Goal: Task Accomplishment & Management: Use online tool/utility

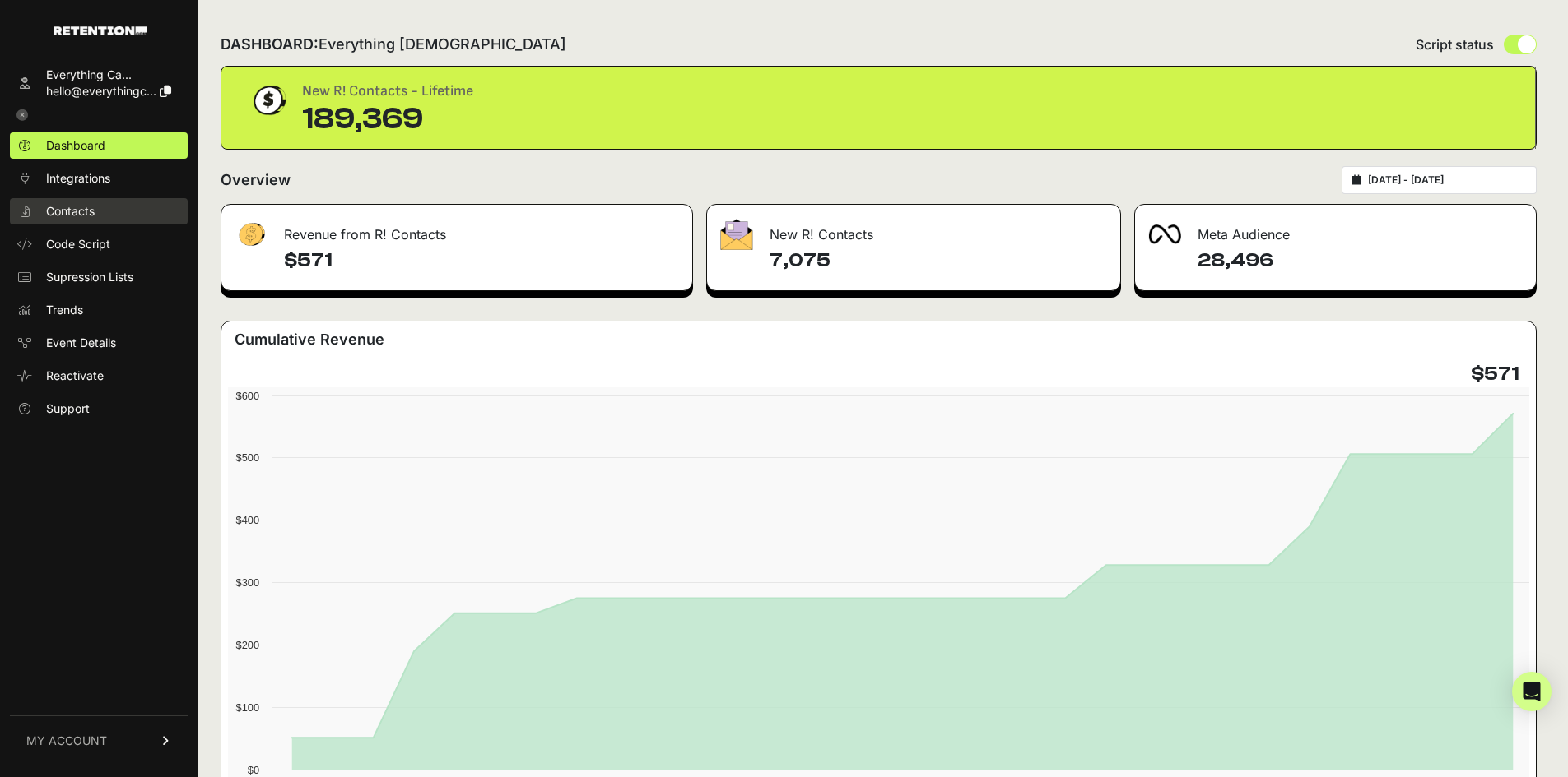
click at [55, 208] on span "Contacts" at bounding box center [70, 210] width 49 height 16
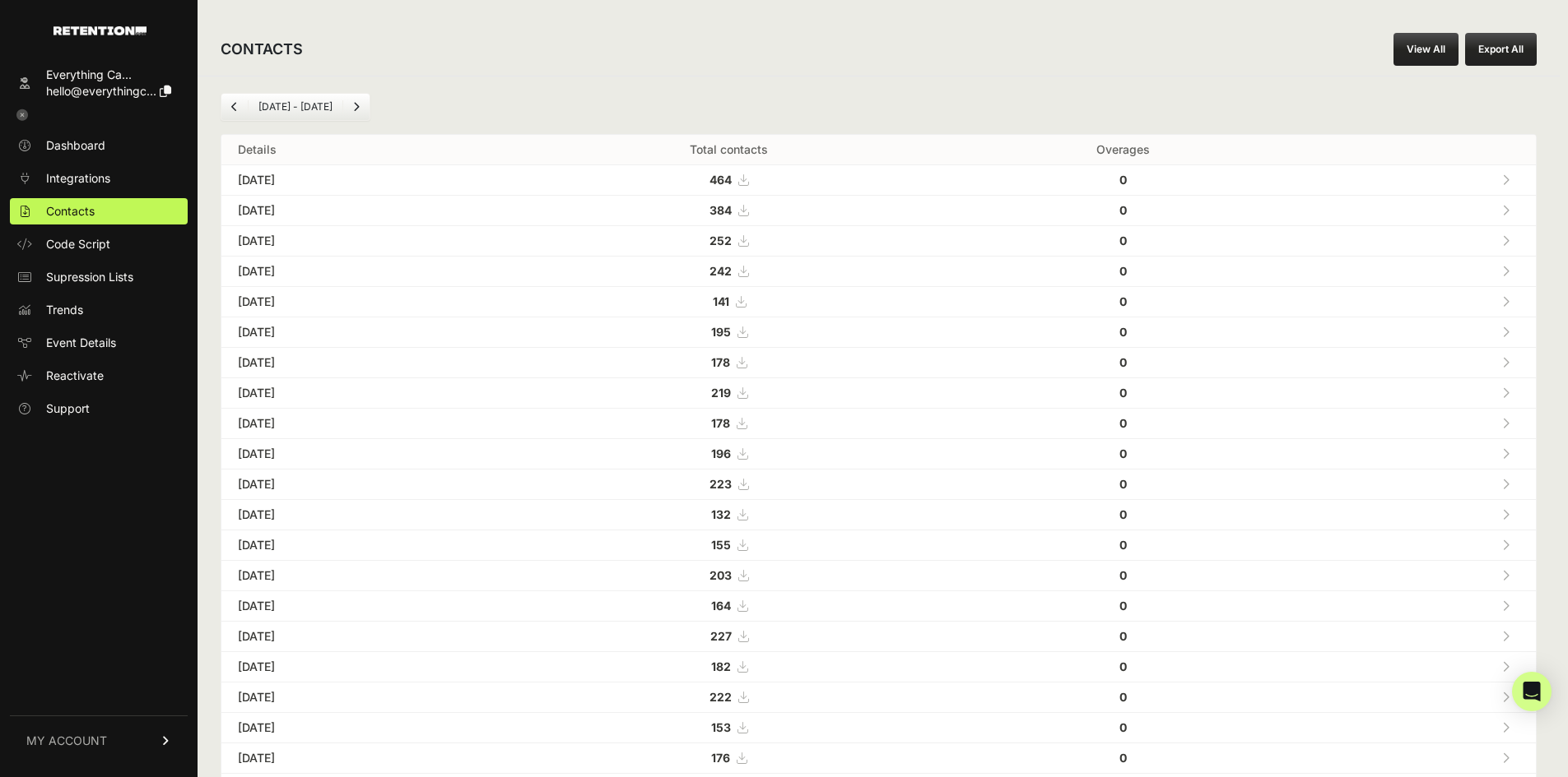
click at [1417, 55] on link "View All" at bounding box center [1426, 50] width 65 height 33
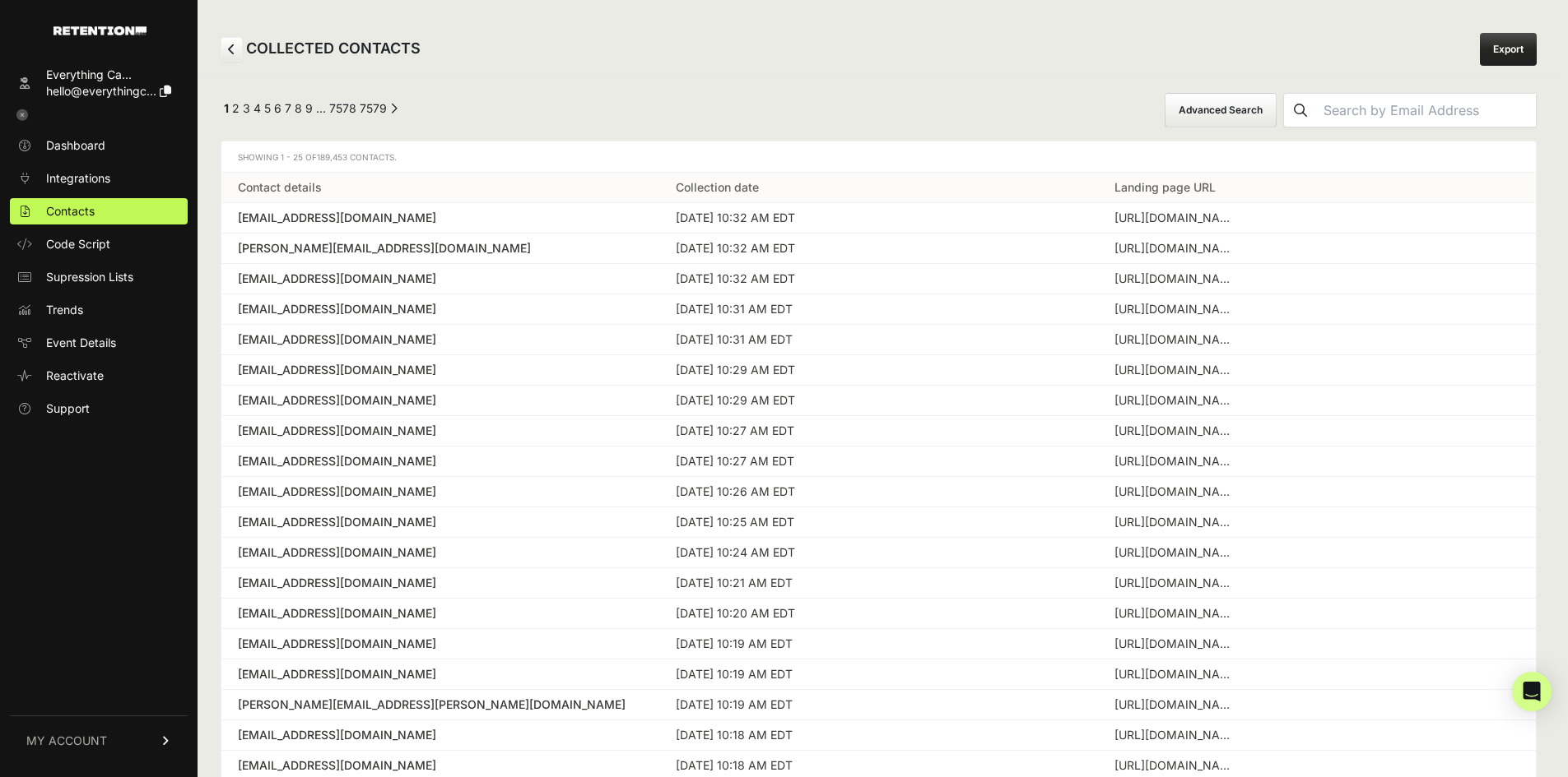
click at [1268, 100] on button "Advanced Search" at bounding box center [1220, 110] width 111 height 34
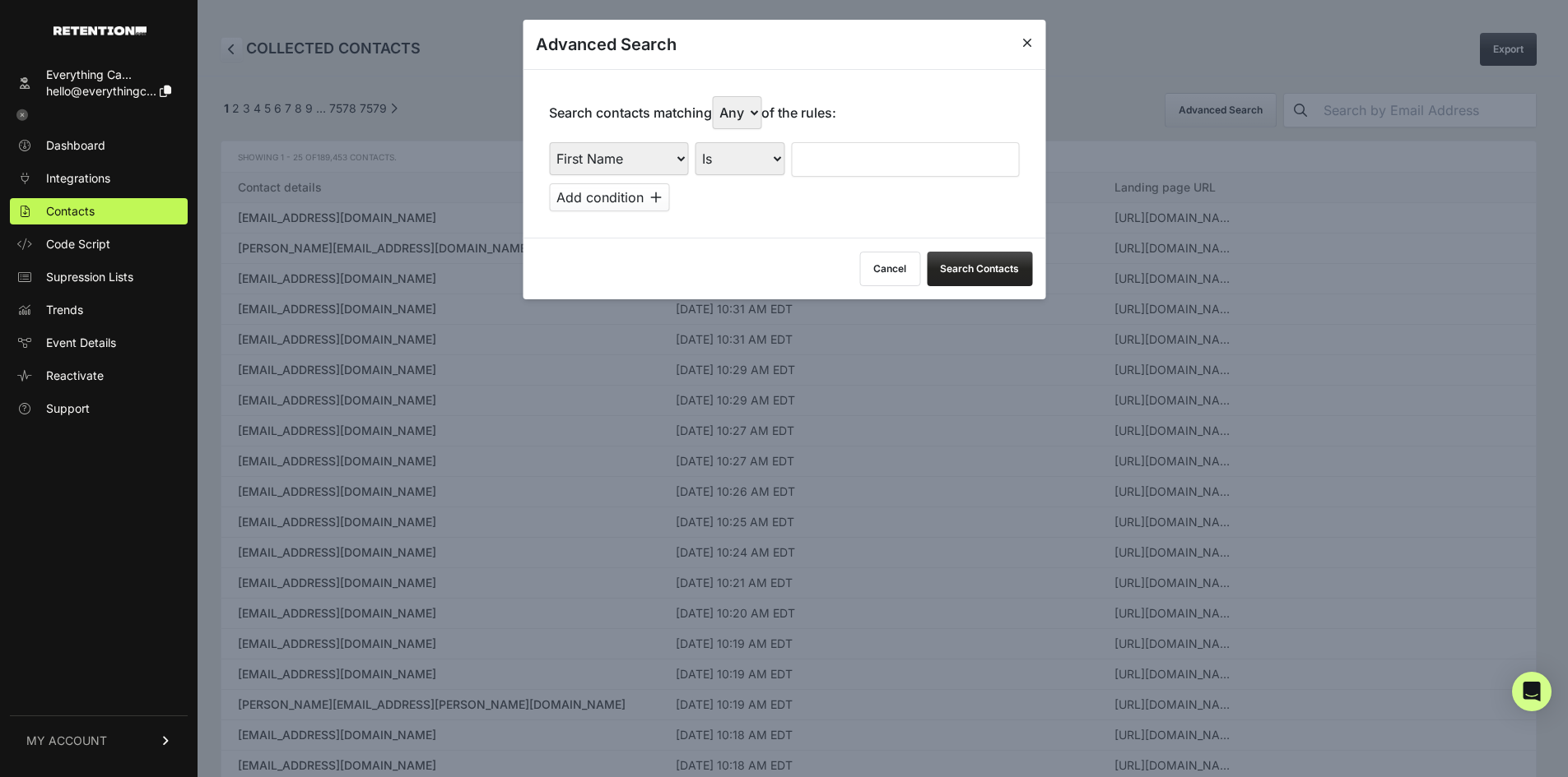
click at [642, 155] on select "First Name Last Name State City Email Email Domain Landing Domain Landing Page …" at bounding box center [618, 158] width 139 height 33
select select "landing_page_url"
click at [549, 142] on select "First Name Last Name State City Email Email Domain Landing Domain Landing Page …" at bounding box center [618, 158] width 139 height 33
click at [759, 178] on div "First Name Last Name State City Email Email Domain Landing Domain Landing Page …" at bounding box center [783, 176] width 470 height 70
click at [767, 170] on select "Is Is not Contains Starts with" at bounding box center [739, 158] width 90 height 33
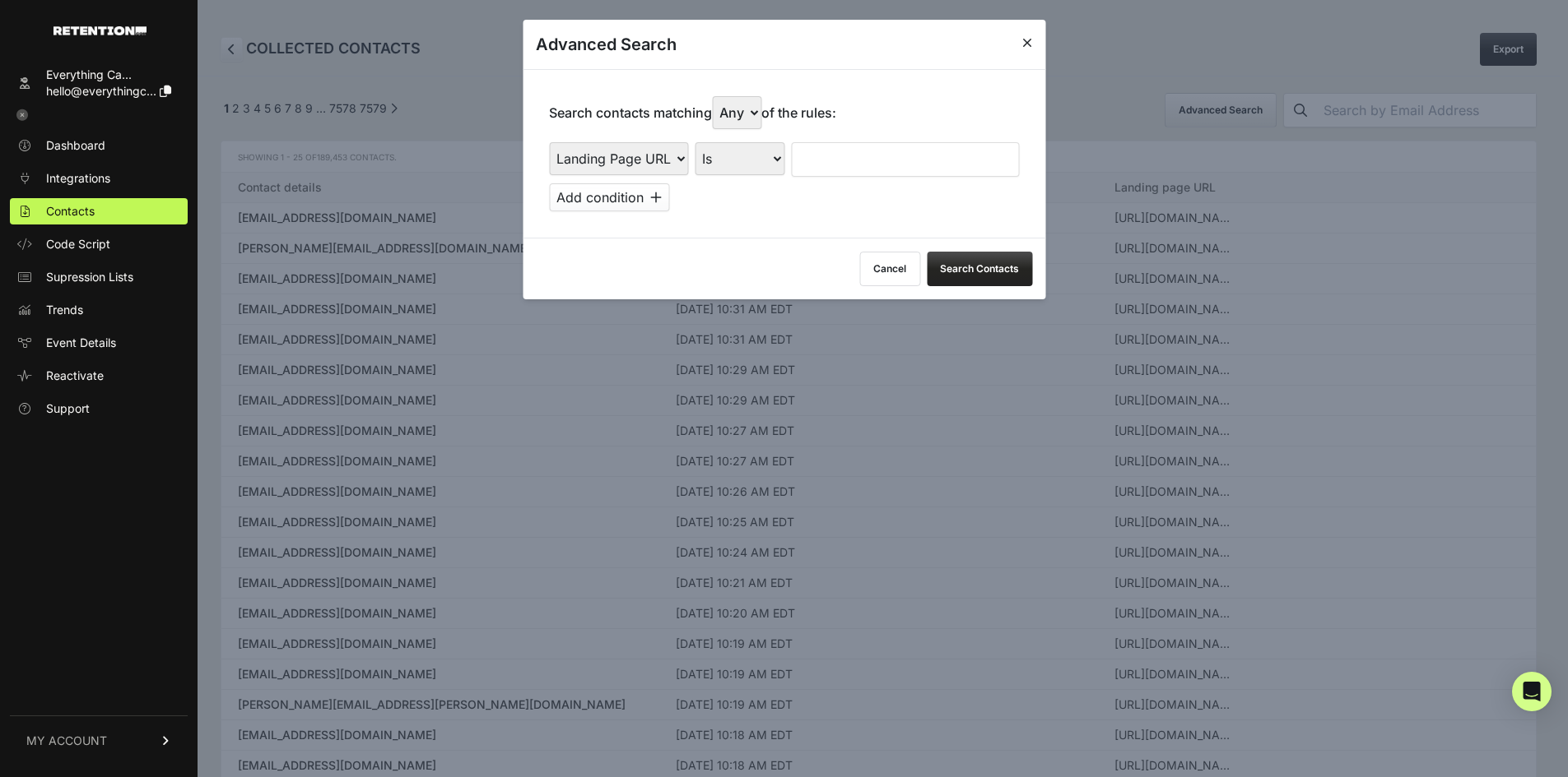
select select "contains"
click at [695, 142] on select "Is Is not Contains Starts with" at bounding box center [739, 158] width 90 height 33
click at [866, 162] on input "text" at bounding box center [904, 159] width 228 height 34
type input "everysacredsunday"
click at [741, 110] on select "Any All" at bounding box center [736, 112] width 50 height 33
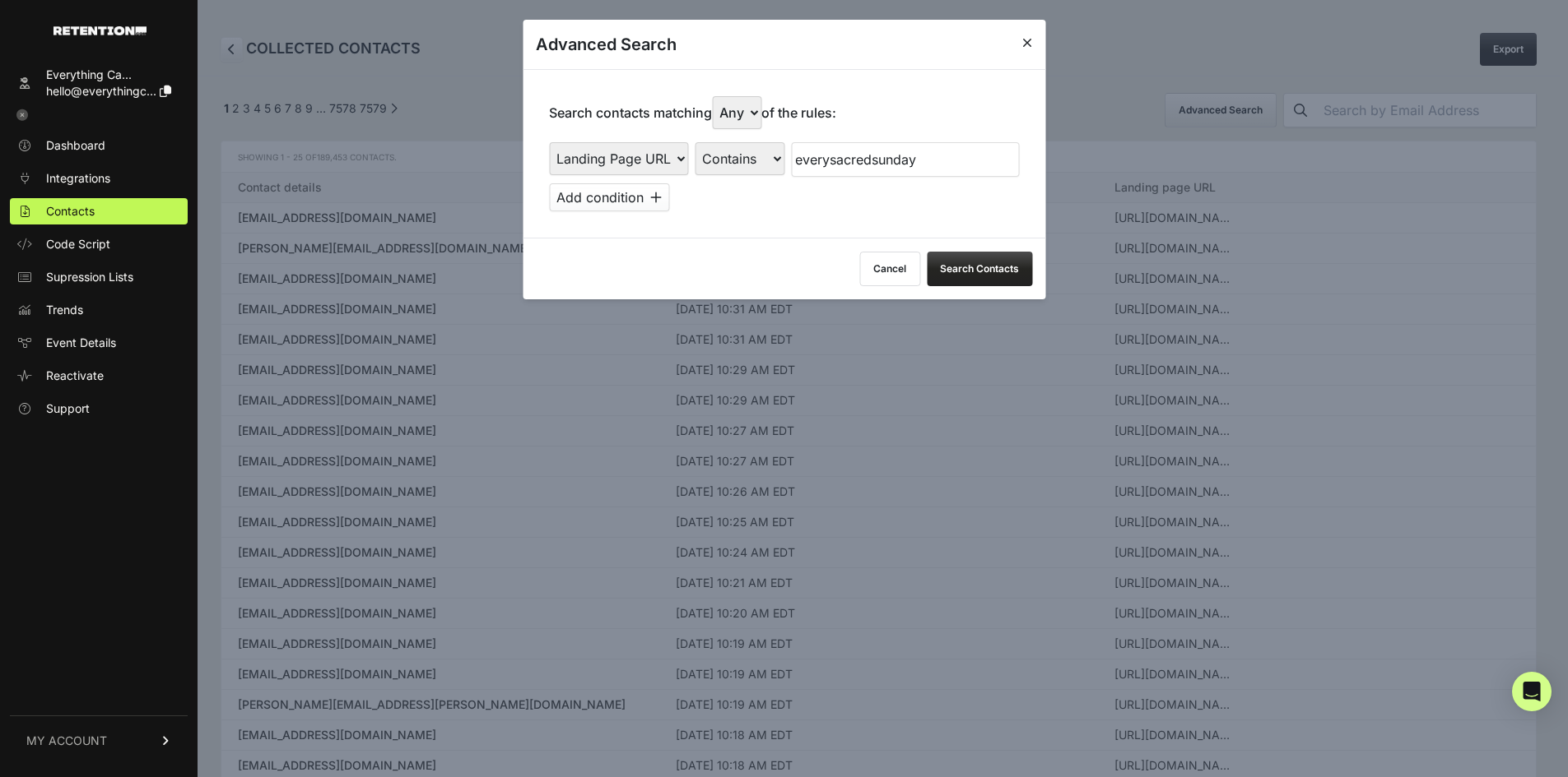
select select "true"
click at [716, 96] on select "Any All" at bounding box center [736, 112] width 50 height 33
click at [645, 185] on button "Add condition" at bounding box center [609, 197] width 120 height 28
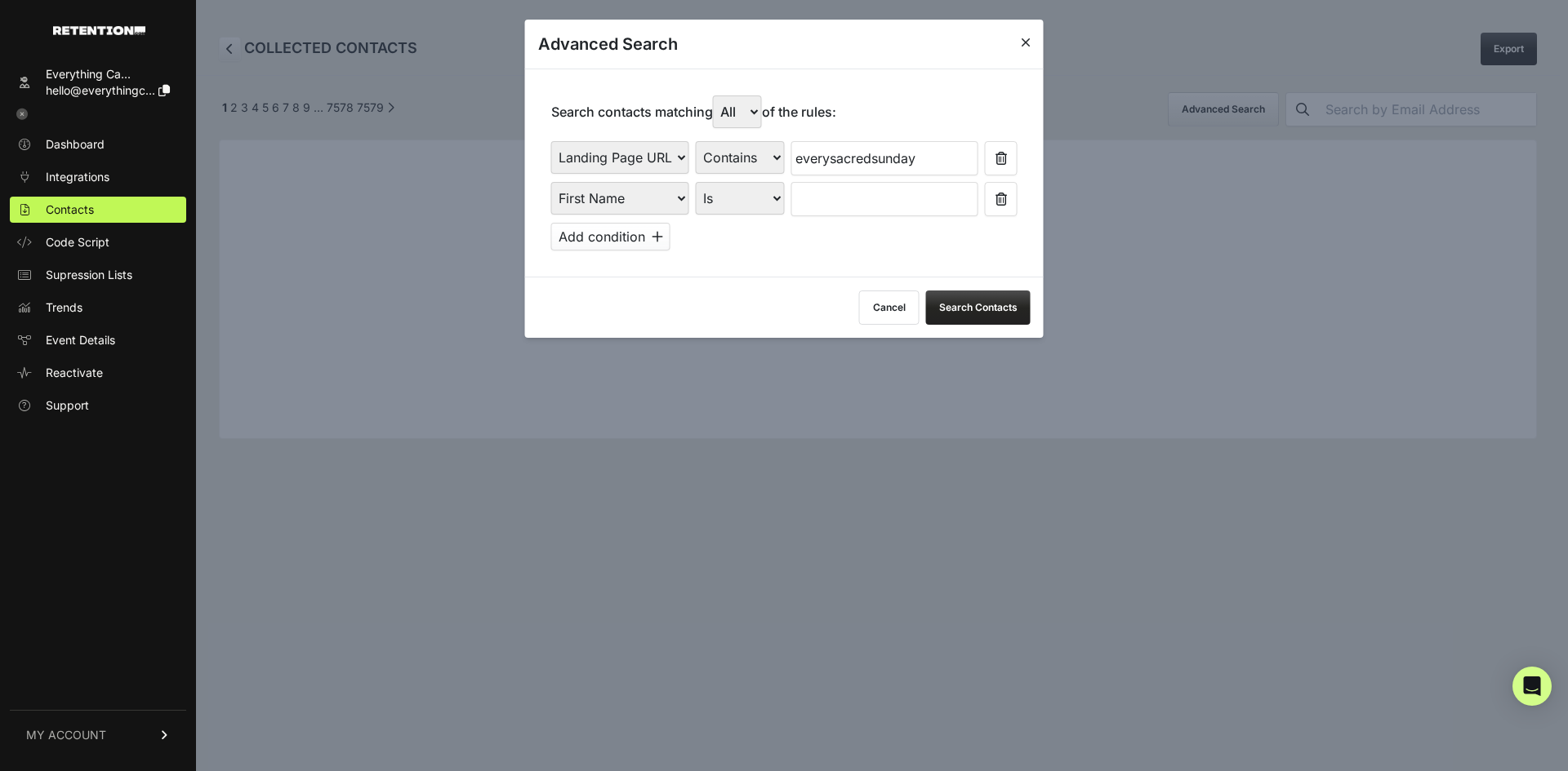
click at [663, 205] on select "First Name Last Name State City Email Email Domain Landing Domain Landing Page …" at bounding box center [620, 198] width 138 height 33
select select "file_date"
click at [551, 182] on select "First Name Last Name State City Email Email Domain Landing Domain Landing Page …" at bounding box center [620, 198] width 138 height 33
click at [741, 189] on select "Is on Is between" at bounding box center [741, 198] width 91 height 33
select select "is_between"
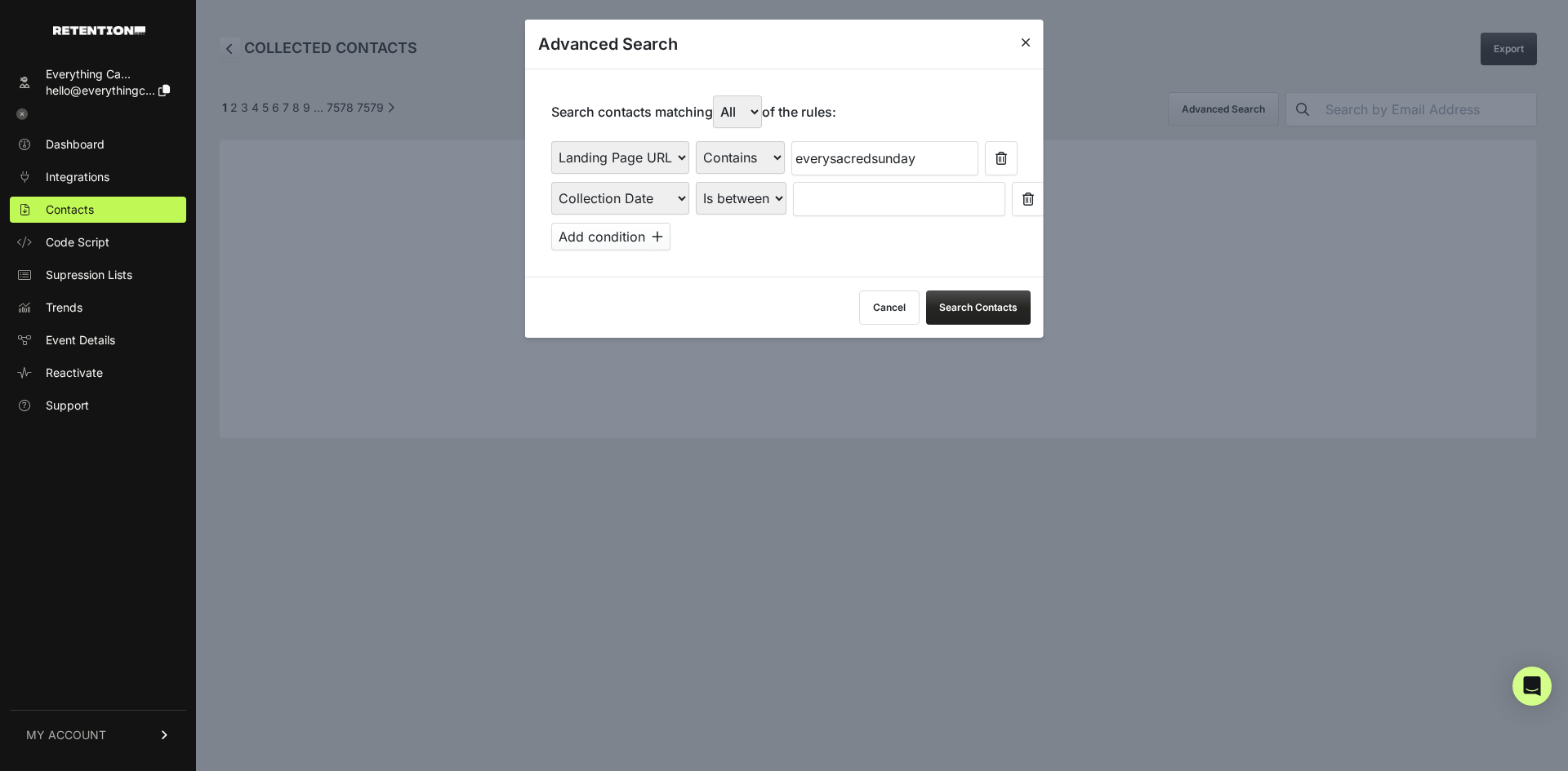
click at [696, 182] on select "Is on Is between" at bounding box center [741, 198] width 91 height 33
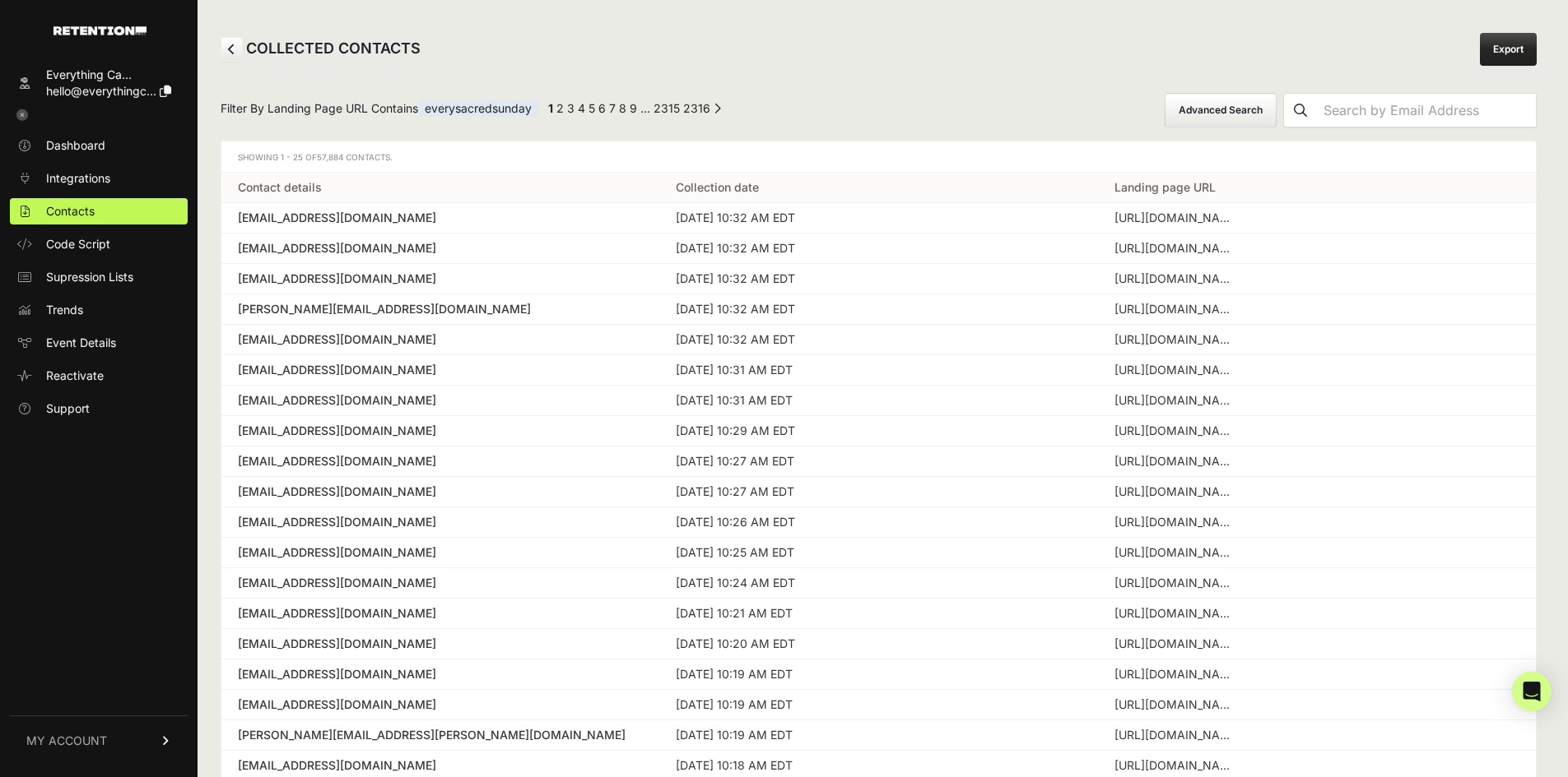
click at [1256, 110] on button "Advanced Search" at bounding box center [1220, 110] width 111 height 34
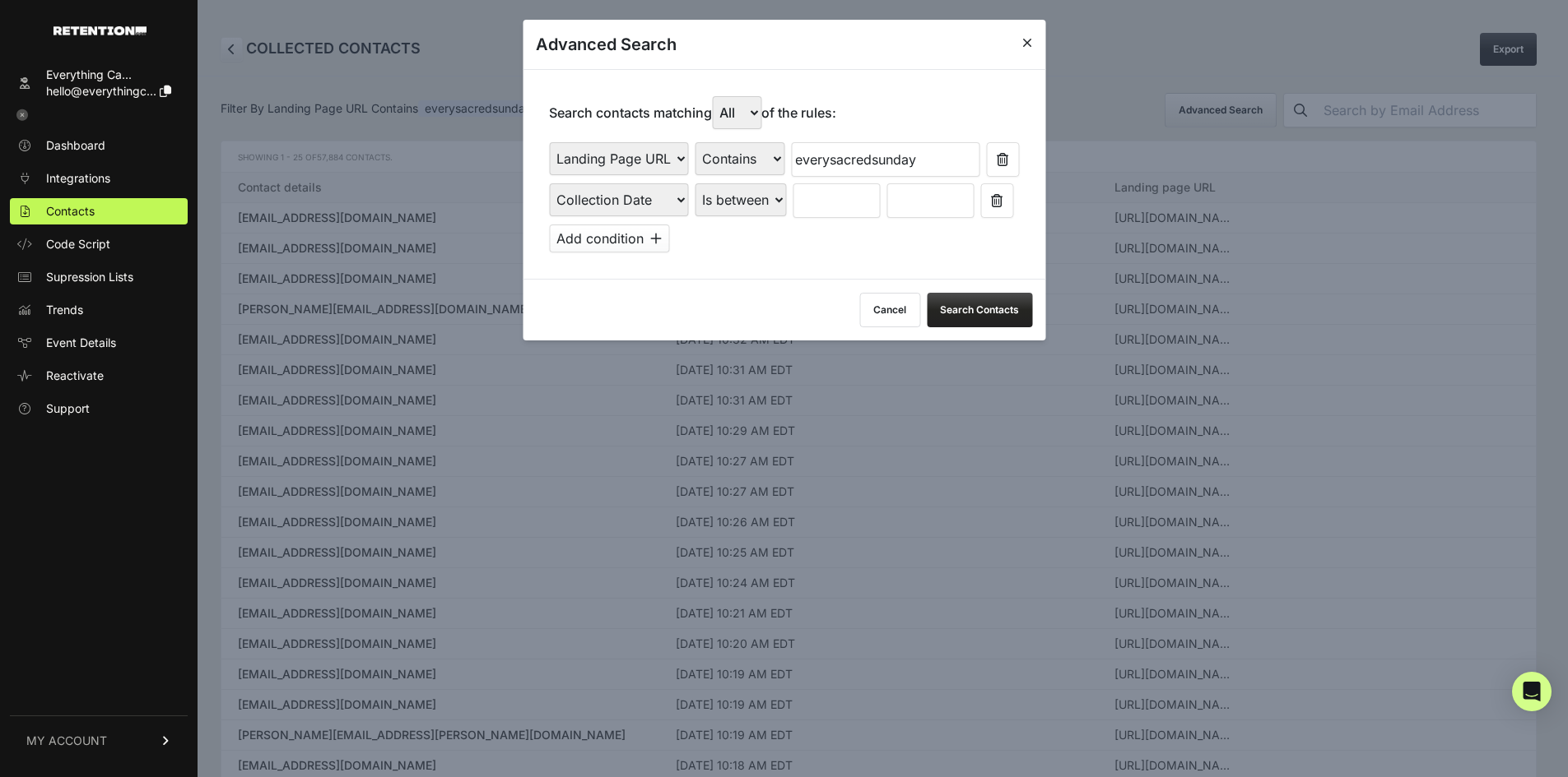
click at [820, 206] on input "text" at bounding box center [836, 201] width 88 height 34
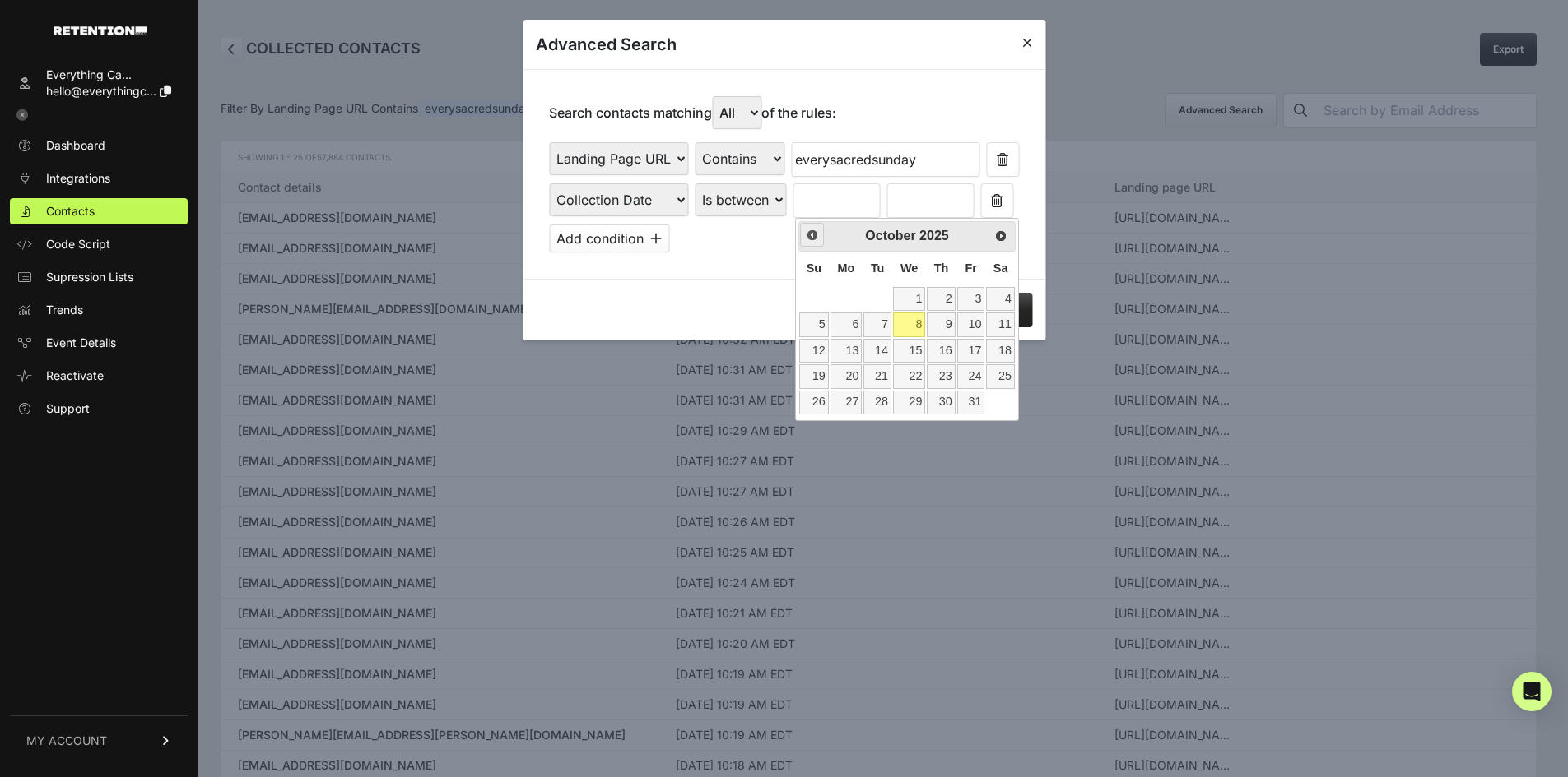
click at [819, 236] on link "Prev" at bounding box center [812, 234] width 24 height 24
click at [846, 293] on link "1" at bounding box center [847, 299] width 32 height 24
type input "09/01/2025"
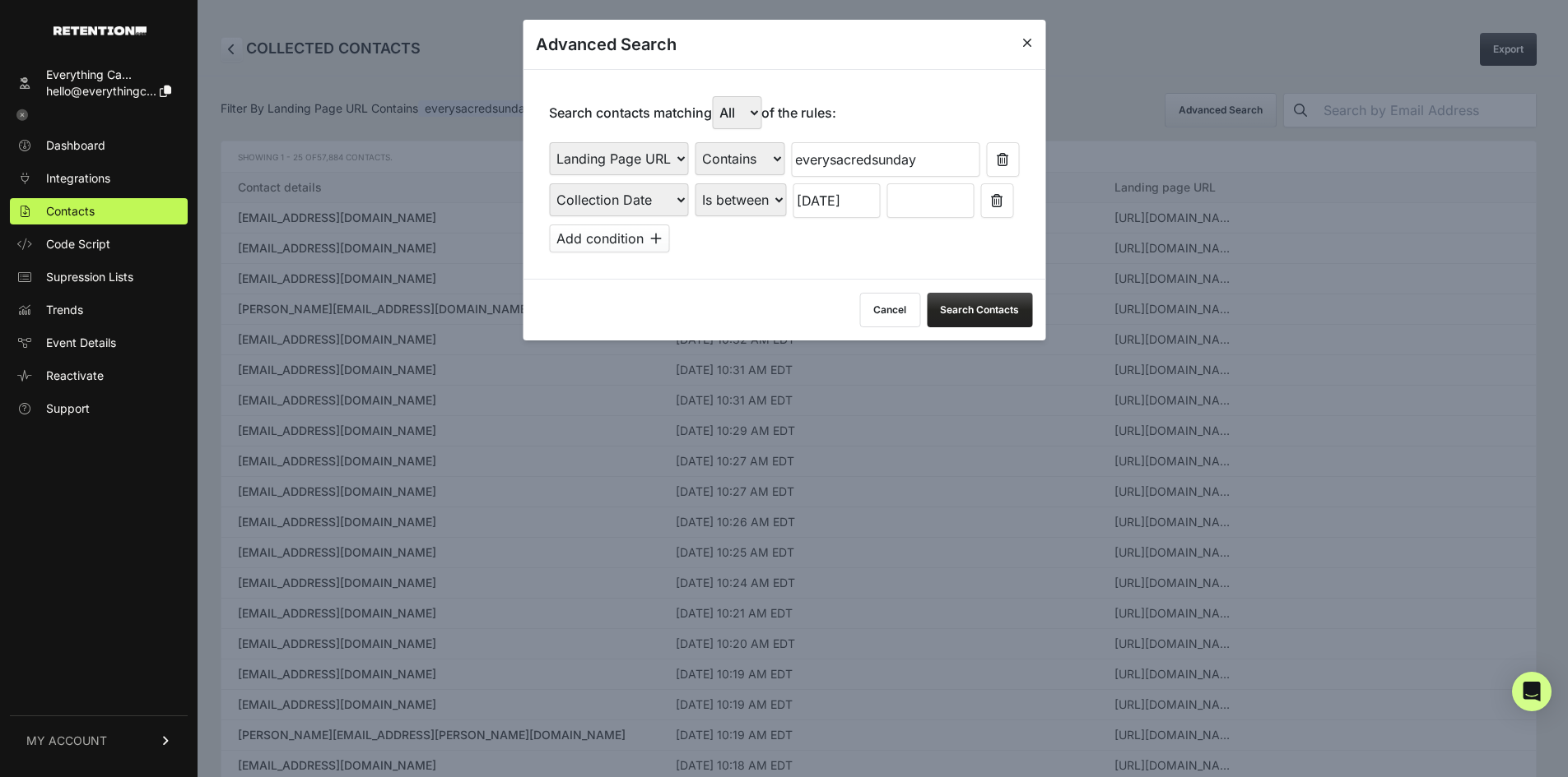
click at [915, 213] on input "text" at bounding box center [930, 201] width 88 height 34
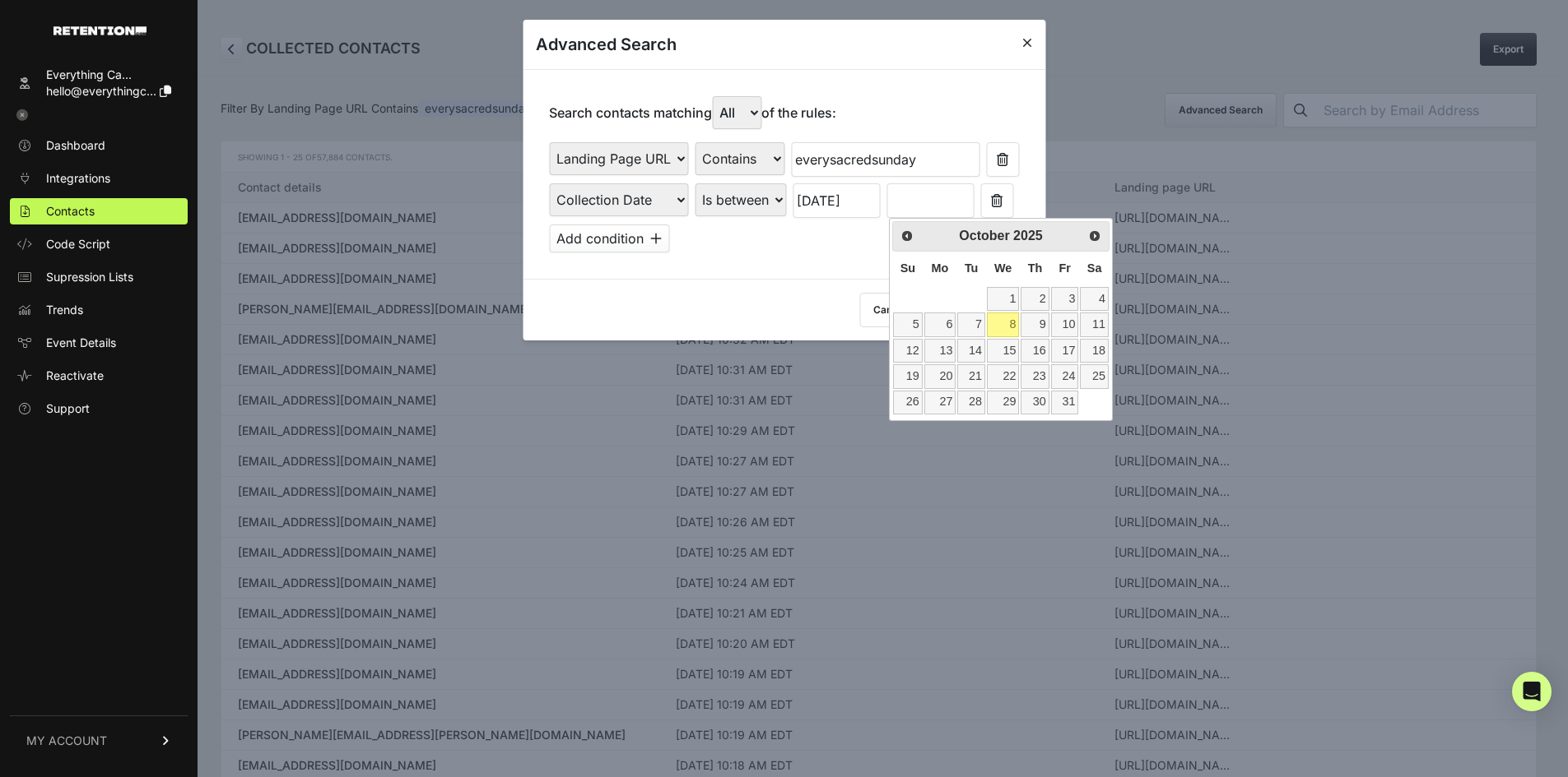
click at [1001, 329] on link "8" at bounding box center [1003, 324] width 32 height 24
type input "10/08/2025"
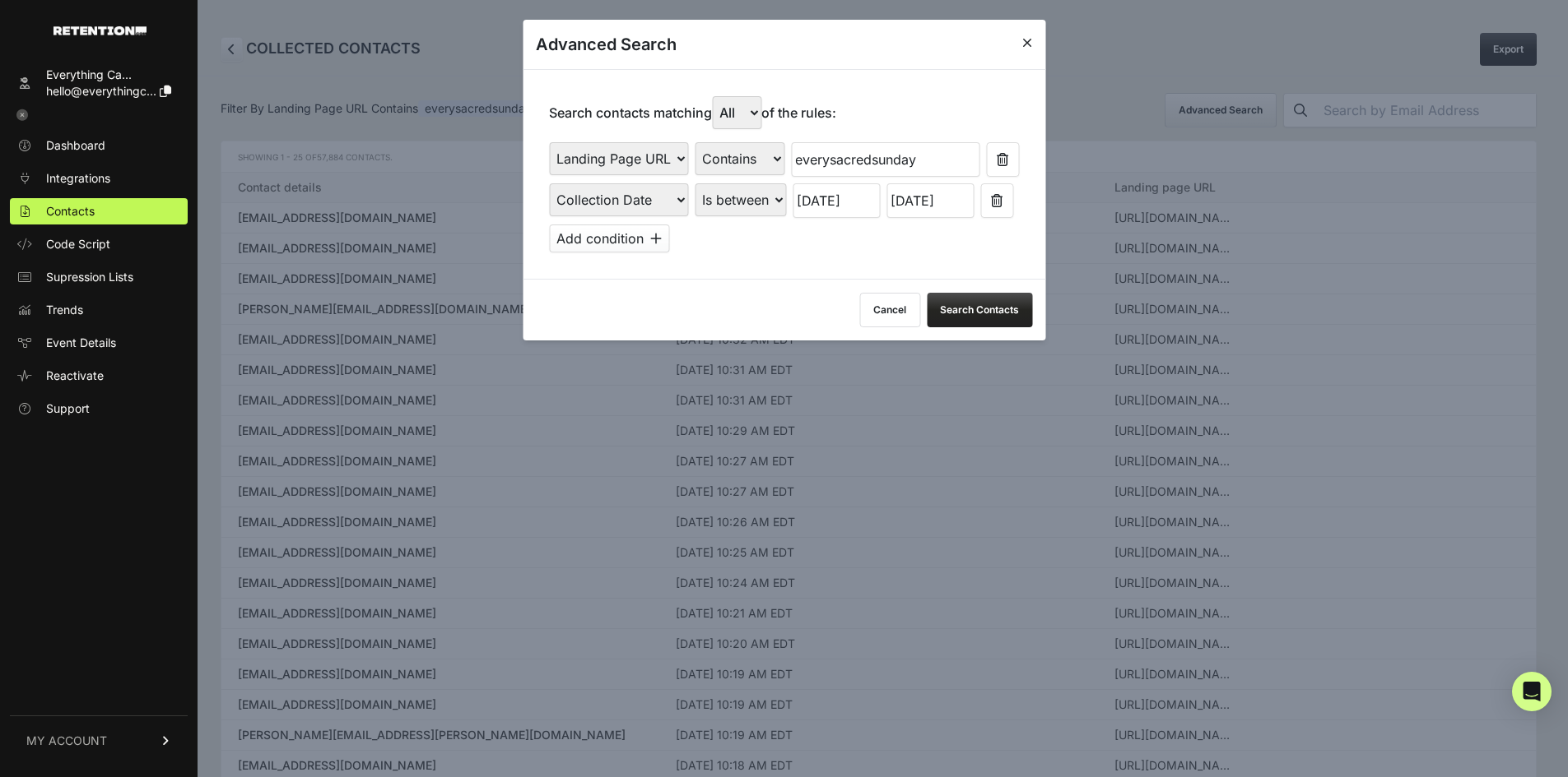
click at [970, 311] on button "Search Contacts" at bounding box center [979, 310] width 106 height 34
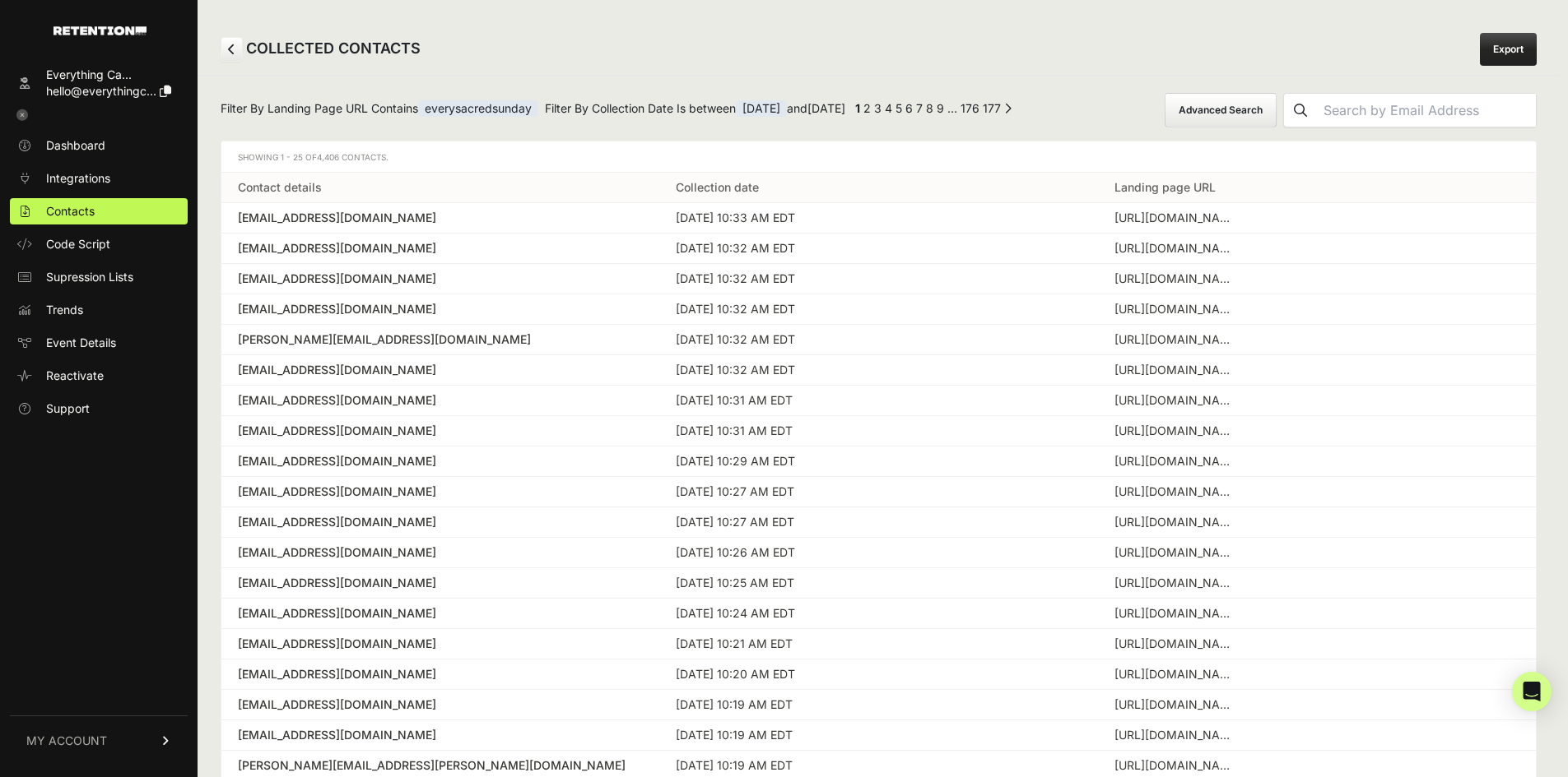
click at [1486, 57] on link "Export" at bounding box center [1508, 50] width 57 height 33
click at [1089, 56] on div "COLLECTED CONTACTS Export" at bounding box center [878, 49] width 1362 height 52
